Goal: Task Accomplishment & Management: Manage account settings

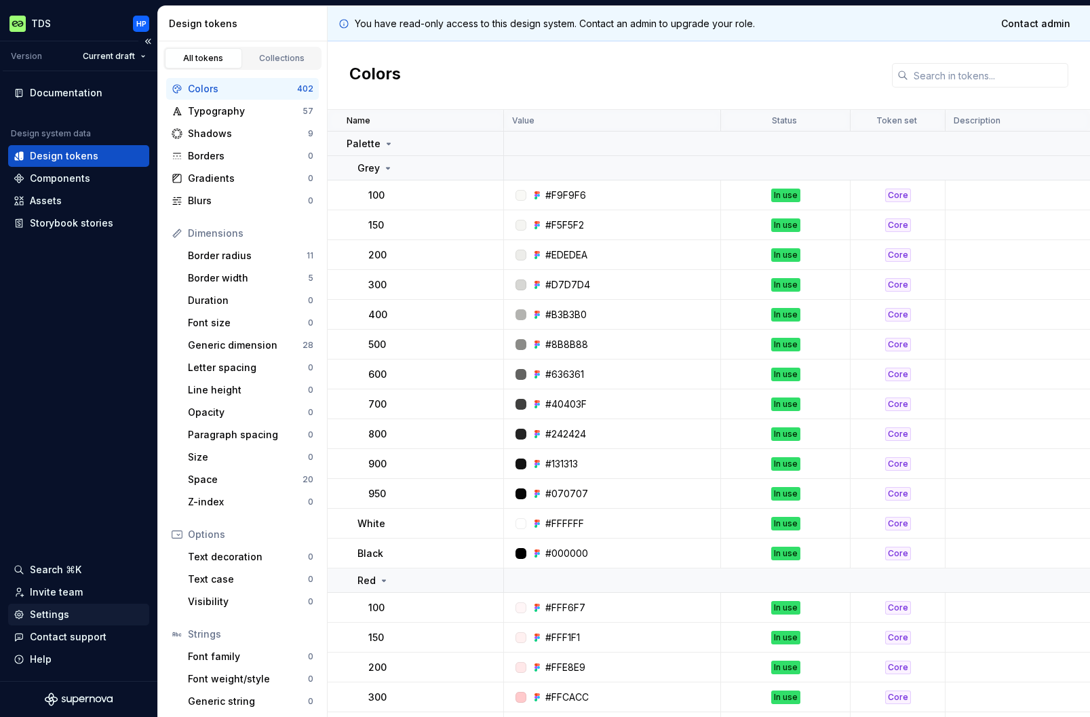
click at [62, 610] on div "Settings" at bounding box center [49, 615] width 39 height 14
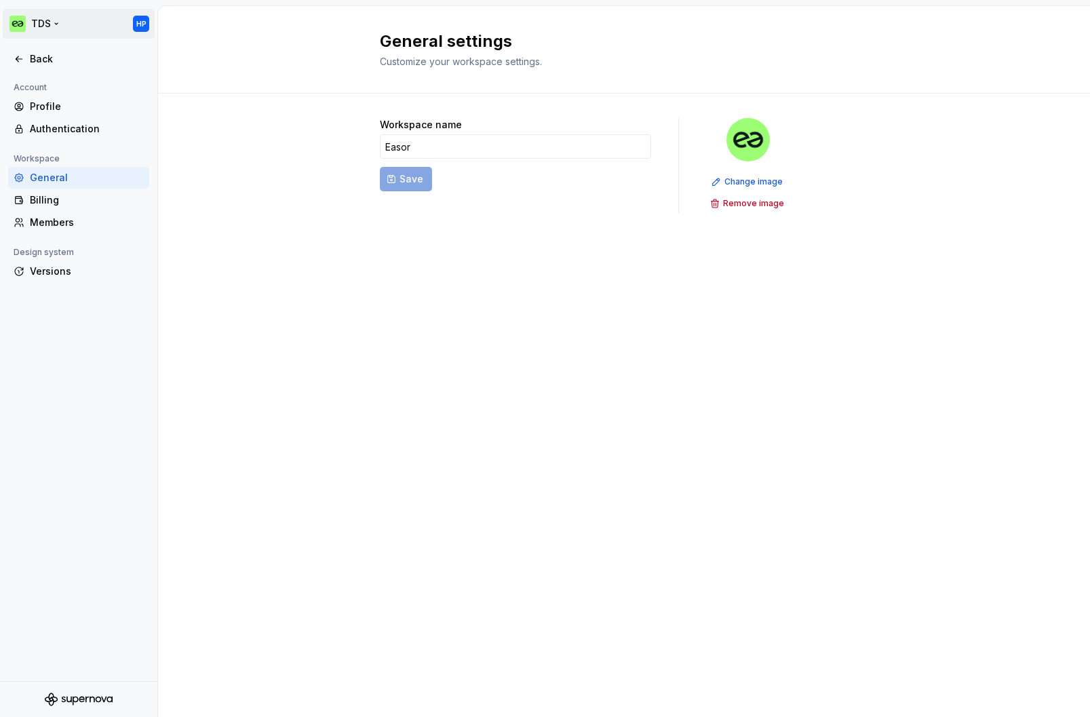
click at [136, 22] on html "TDS HP Back Account Profile Authentication Workspace General Billing Members De…" at bounding box center [545, 358] width 1090 height 717
click at [88, 381] on html "TDS HP Back Account Profile Authentication Workspace General Billing Members De…" at bounding box center [545, 358] width 1090 height 717
